Goal: Task Accomplishment & Management: Use online tool/utility

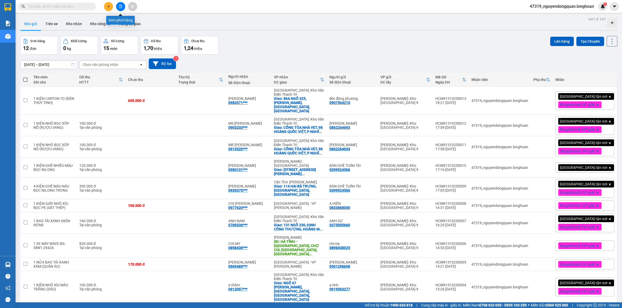
click at [120, 8] on icon "file-add" at bounding box center [121, 7] width 4 height 4
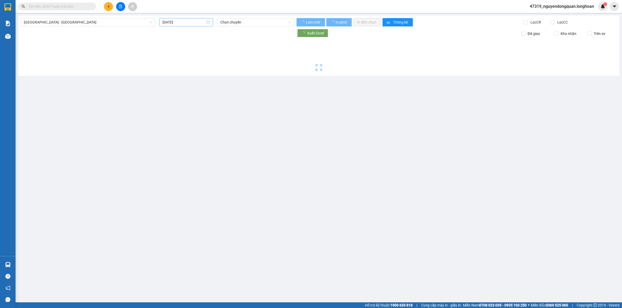
click at [184, 22] on input "[DATE]" at bounding box center [183, 22] width 43 height 6
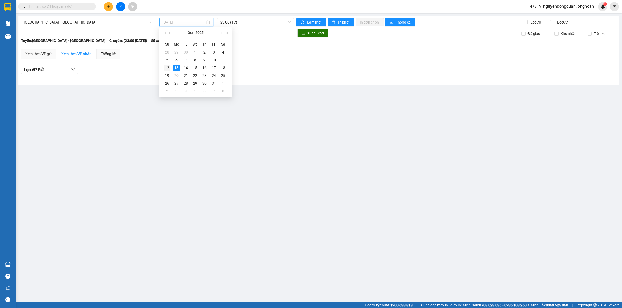
click at [167, 68] on div "12" at bounding box center [167, 68] width 6 height 6
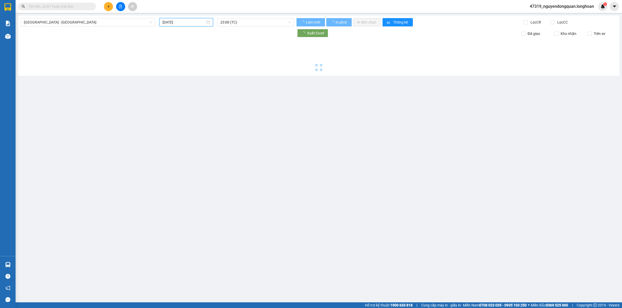
type input "[DATE]"
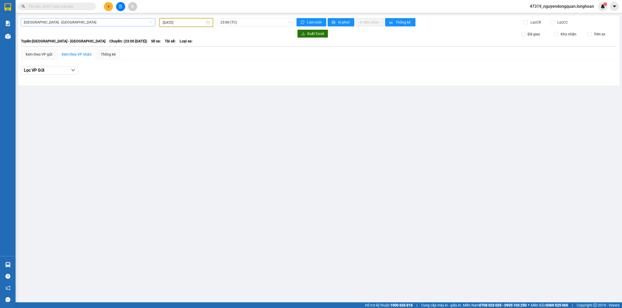
click at [99, 25] on span "[GEOGRAPHIC_DATA] - [GEOGRAPHIC_DATA]" at bounding box center [88, 22] width 128 height 8
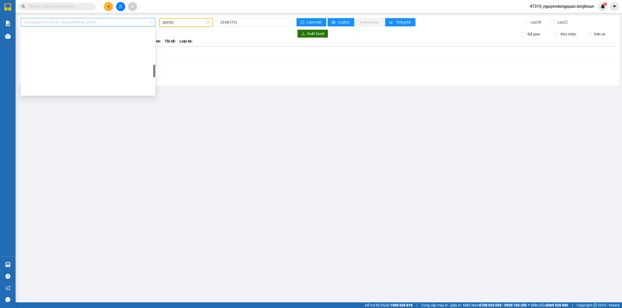
scroll to position [216, 0]
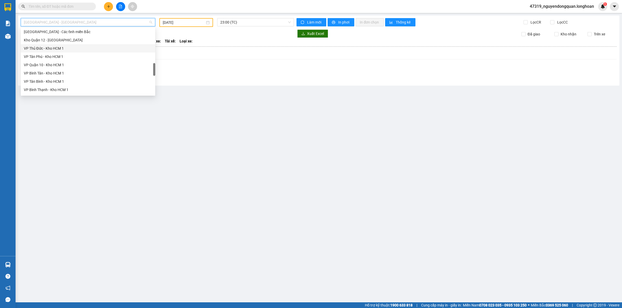
click at [59, 47] on div "VP Thủ Đức - Kho HCM 1" at bounding box center [88, 49] width 128 height 6
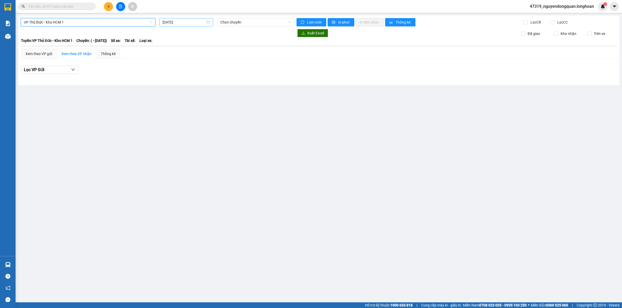
click at [195, 20] on input "[DATE]" at bounding box center [183, 22] width 43 height 6
click at [246, 22] on span "Chọn chuyến" at bounding box center [255, 22] width 70 height 8
click at [189, 22] on input "[DATE]" at bounding box center [183, 22] width 43 height 6
click at [169, 67] on div "12" at bounding box center [167, 68] width 6 height 6
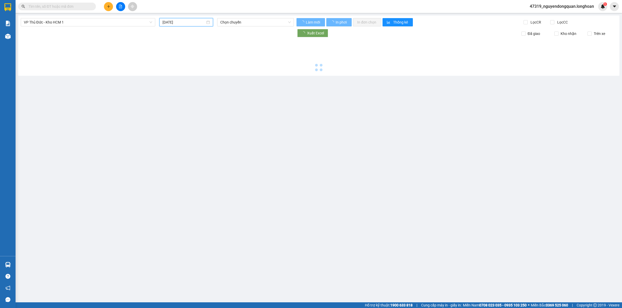
type input "[DATE]"
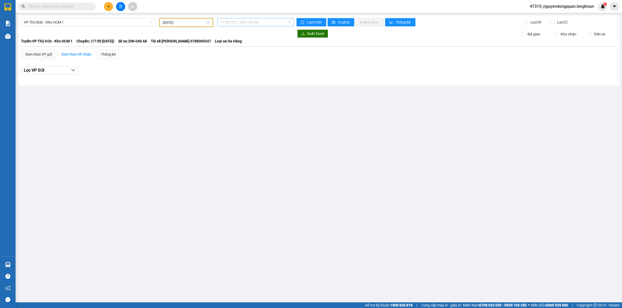
click at [240, 22] on span "17:50 (TC) - 29K-040.68" at bounding box center [255, 22] width 70 height 8
click at [170, 75] on div "Lọc VP Gửi" at bounding box center [318, 72] width 595 height 17
click at [262, 20] on span "17:50 (TC) - 29K-040.68" at bounding box center [255, 22] width 70 height 8
click at [170, 190] on main "VP Thủ Đức - Kho HCM 1 [DATE] 17:50 (TC) - 29K-040.68 Làm mới In phơi In đơn ch…" at bounding box center [311, 151] width 622 height 303
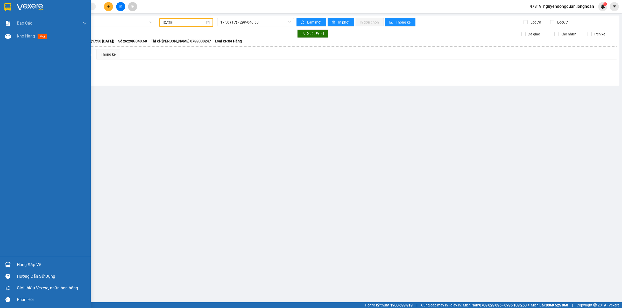
click at [8, 6] on img at bounding box center [7, 7] width 7 height 8
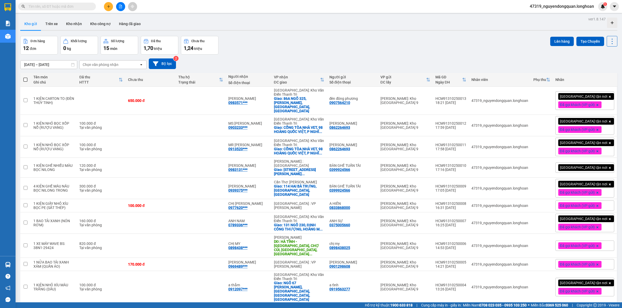
click at [267, 65] on div "[DATE] – [DATE] Press the down arrow key to interact with the calendar and sele…" at bounding box center [318, 64] width 597 height 11
click at [250, 44] on div "Đơn hàng 12 đơn Khối lượng 0 kg Số lượng 15 món Đã thu 1,70 triệu Chưa thu 1,24…" at bounding box center [318, 45] width 597 height 19
click at [254, 59] on div "[DATE] – [DATE] Press the down arrow key to interact with the calendar and sele…" at bounding box center [318, 64] width 597 height 11
click at [267, 35] on div "ver 1.8.147 Kho gửi Trên xe Kho nhận Kho công nợ Hàng đã giao Đơn hàng 12 đơn K…" at bounding box center [318, 188] width 601 height 344
click at [276, 57] on div "[DATE] – [DATE] Press the down arrow key to interact with the calendar and sele…" at bounding box center [318, 64] width 597 height 18
